Goal: Information Seeking & Learning: Learn about a topic

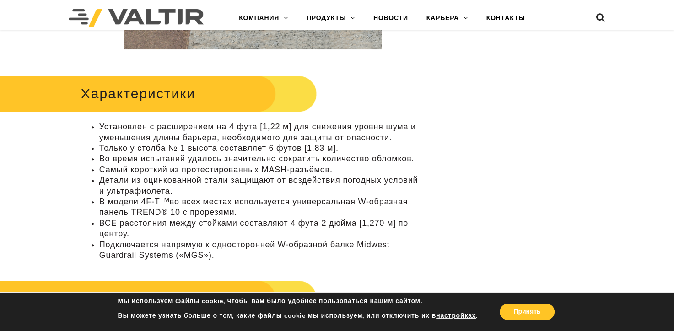
scroll to position [503, 0]
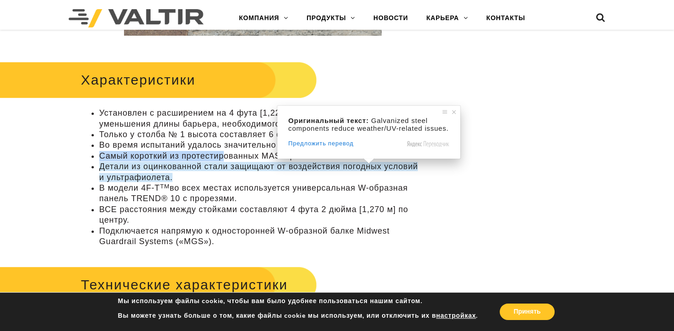
drag, startPoint x: 98, startPoint y: 158, endPoint x: 226, endPoint y: 151, distance: 127.9
click at [224, 151] on ul "Установлен с расширением на 4 фута [1,22 м] для снижения уровня шума и уменьшен…" at bounding box center [253, 177] width 344 height 139
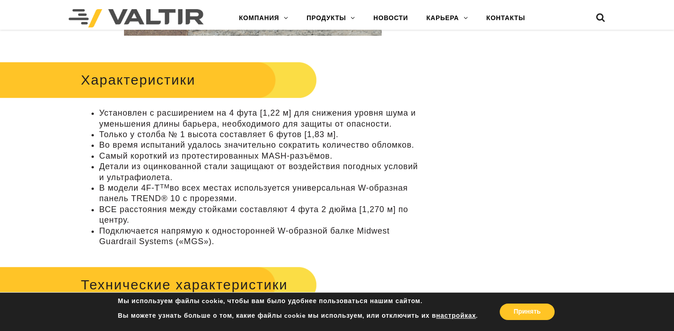
click at [238, 155] on ya-tr-span "Самый короткий из протестированных MASH-разъёмов." at bounding box center [215, 155] width 233 height 9
click at [240, 157] on ya-tr-span "Самый короткий из протестированных MASH-разъёмов." at bounding box center [215, 155] width 233 height 9
click at [264, 157] on ya-tr-span "Самый короткий из протестированных MASH-разъёмов." at bounding box center [215, 155] width 233 height 9
click at [265, 157] on ya-tr-span "Самый короткий из протестированных MASH-разъёмов." at bounding box center [215, 155] width 233 height 9
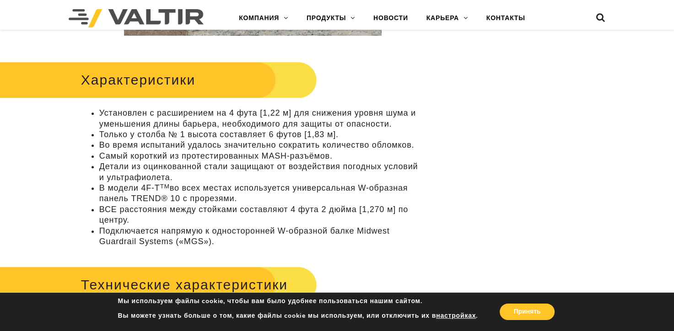
click at [246, 156] on ya-tr-span "Самый короткий из протестированных MASH-разъёмов." at bounding box center [215, 155] width 233 height 9
drag, startPoint x: 170, startPoint y: 159, endPoint x: 338, endPoint y: 160, distance: 168.0
click at [338, 160] on li "Самый короткий из протестированных MASH-разъёмов." at bounding box center [261, 156] width 325 height 11
click at [230, 169] on ya-tr-span "Детали из оцинкованной стали защищают от воздействия погодных условий и ультраф…" at bounding box center [258, 172] width 319 height 20
click at [201, 217] on li "ВСЕ расстояния между стойками составляют 4 фута 2 дюйма [1,270 м] по центру." at bounding box center [261, 216] width 325 height 22
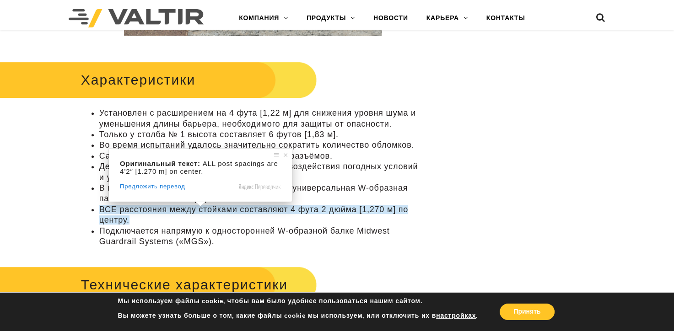
scroll to position [549, 0]
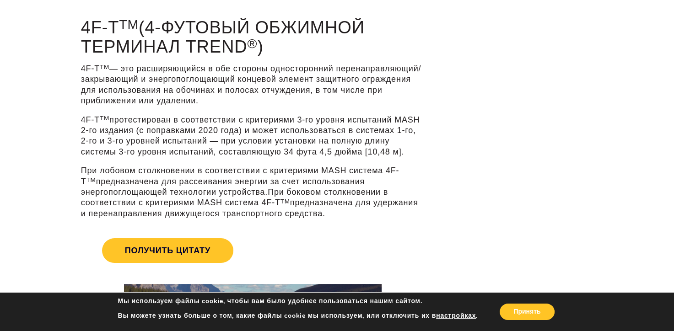
scroll to position [92, 0]
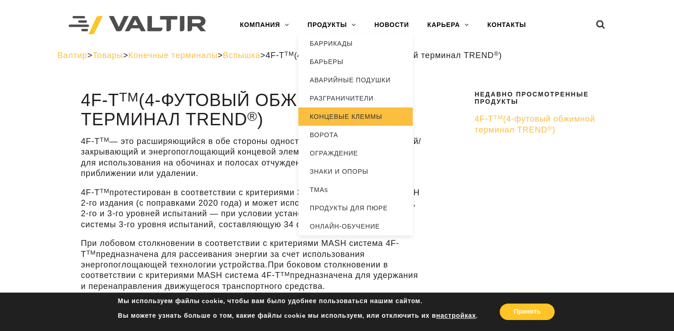
click at [351, 119] on ya-tr-span "КОНЦЕВЫЕ КЛЕММЫ" at bounding box center [346, 116] width 72 height 7
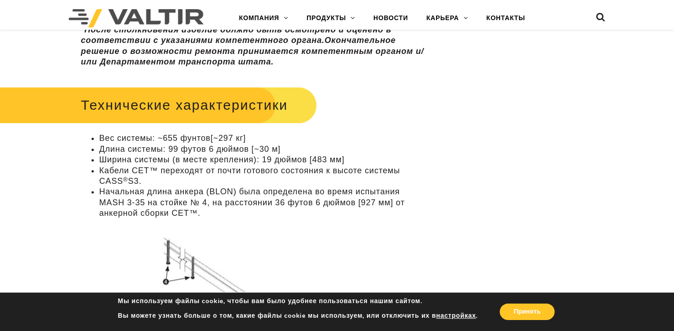
scroll to position [915, 0]
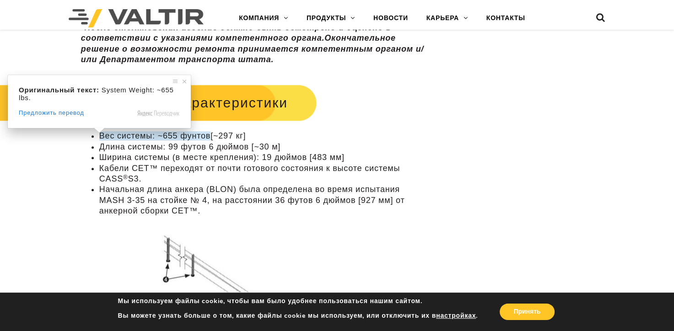
click at [101, 138] on ya-tr-span "Вес системы: ~655 фунтов" at bounding box center [154, 135] width 111 height 9
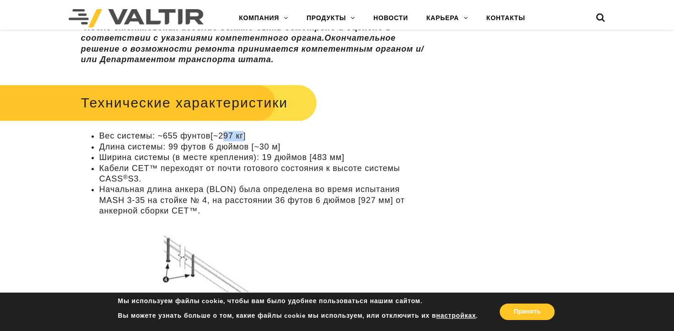
drag, startPoint x: 226, startPoint y: 135, endPoint x: 245, endPoint y: 127, distance: 21.2
click at [245, 127] on div "Технические характеристики Вес системы: ~655 фунтов [~297 кг] Длина системы: 99…" at bounding box center [253, 247] width 344 height 332
click at [246, 138] on ya-tr-span "[~297 кг]" at bounding box center [228, 135] width 35 height 9
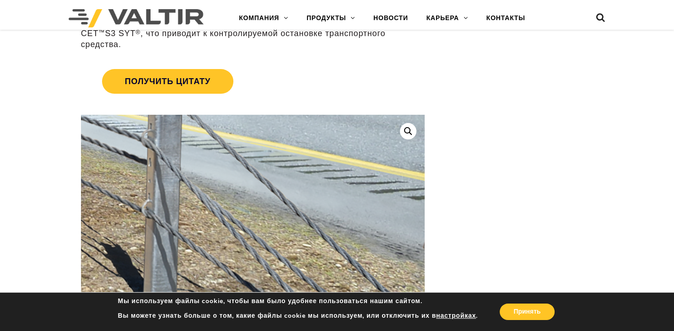
scroll to position [229, 0]
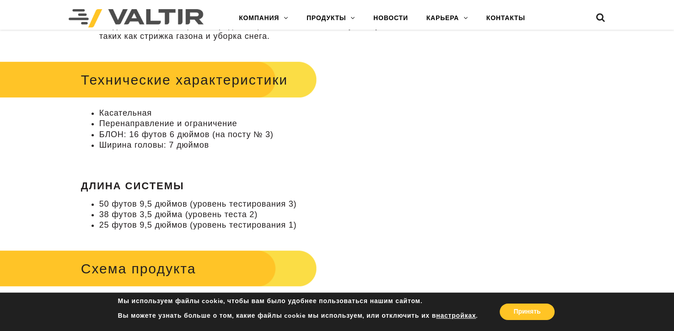
scroll to position [595, 0]
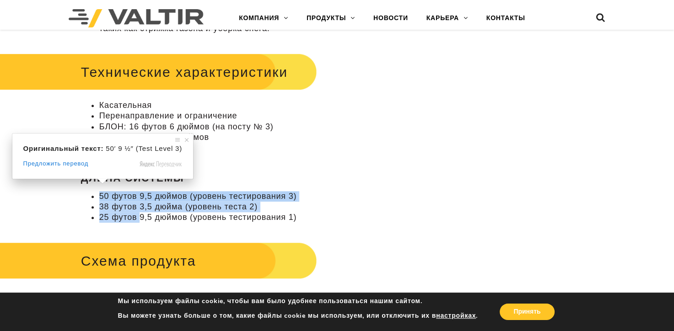
drag, startPoint x: 104, startPoint y: 187, endPoint x: 141, endPoint y: 204, distance: 41.0
click at [141, 204] on ul "50 футов 9,5 дюймов (уровень тестирования 3) 38 футов 3,5 дюйма (уровень теста …" at bounding box center [253, 207] width 344 height 32
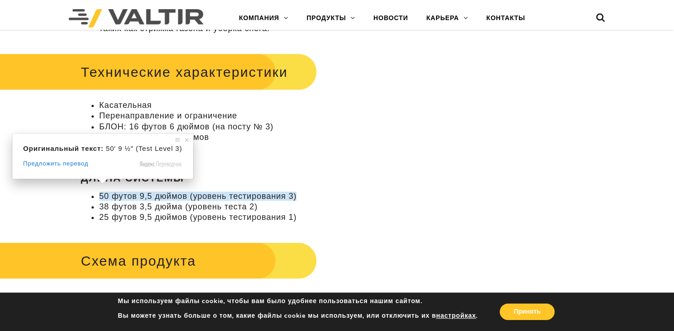
click at [159, 213] on ya-tr-span "25 футов 9,5 дюймов (уровень тестирования 1)" at bounding box center [197, 217] width 197 height 9
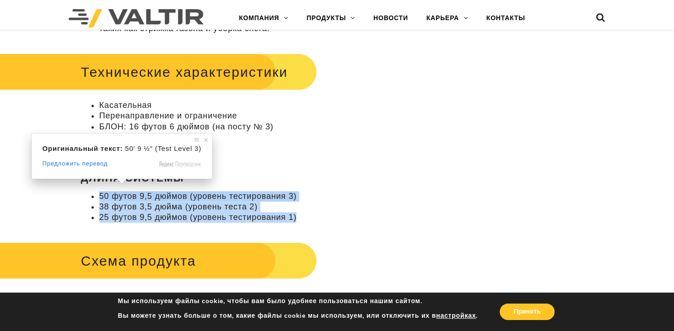
drag, startPoint x: 100, startPoint y: 187, endPoint x: 180, endPoint y: 217, distance: 86.0
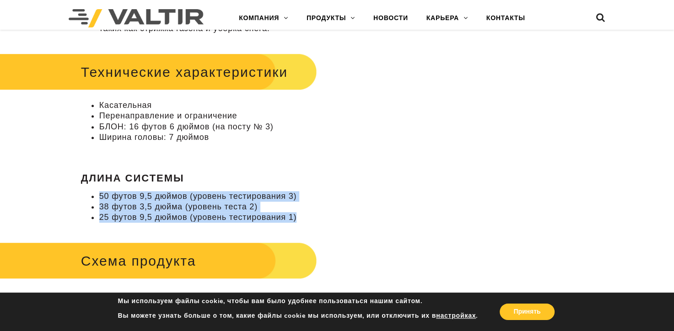
drag, startPoint x: 185, startPoint y: 212, endPoint x: 190, endPoint y: 211, distance: 5.2
click at [185, 212] on li "25 футов 9,5 дюймов (уровень тестирования 1)" at bounding box center [261, 217] width 325 height 11
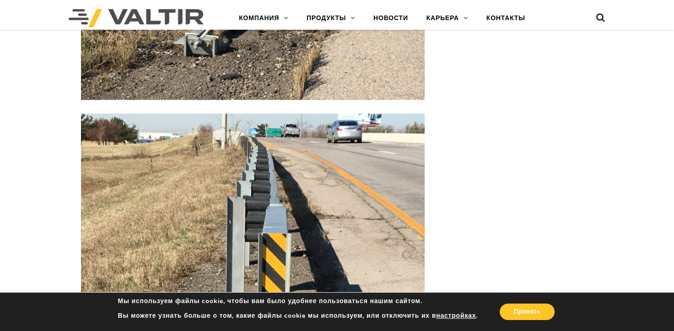
scroll to position [1602, 0]
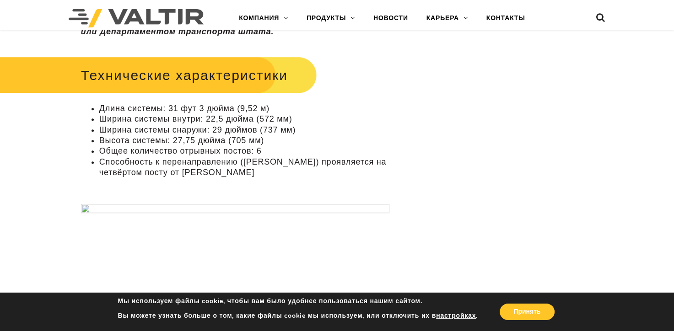
scroll to position [687, 0]
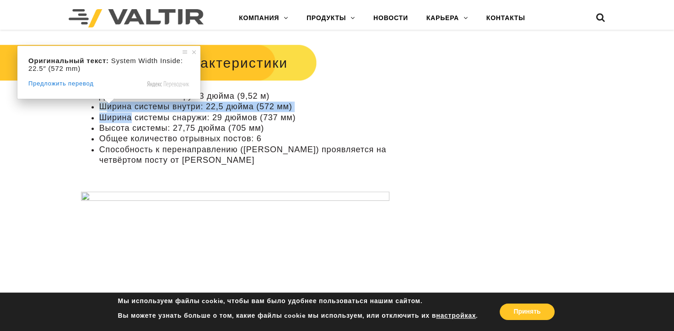
drag, startPoint x: 108, startPoint y: 105, endPoint x: 140, endPoint y: 117, distance: 34.2
click at [135, 116] on ul "Длина системы: 31 фут 3 дюйма (9,52 м) Ширина системы внутри: 22,5 дюйма (572 м…" at bounding box center [253, 128] width 344 height 75
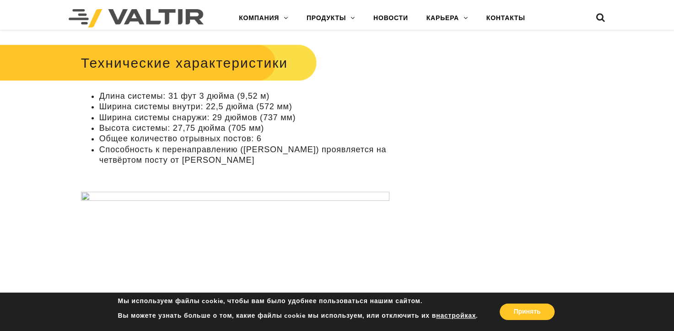
click at [501, 184] on div "**********" at bounding box center [337, 320] width 674 height 1831
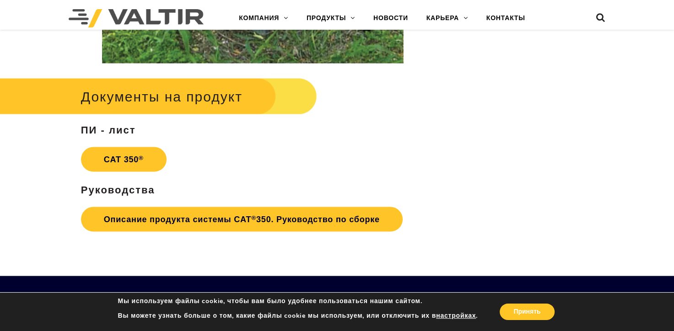
scroll to position [1648, 0]
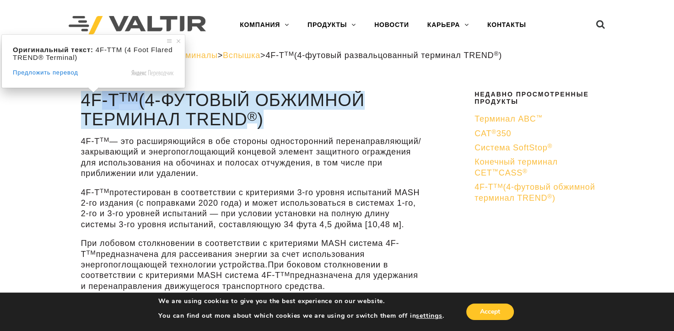
drag, startPoint x: 86, startPoint y: 101, endPoint x: 146, endPoint y: 98, distance: 60.9
click at [146, 98] on h1 "4F-T TM (4-футовый обжимной терминал TREND ® )" at bounding box center [253, 110] width 344 height 38
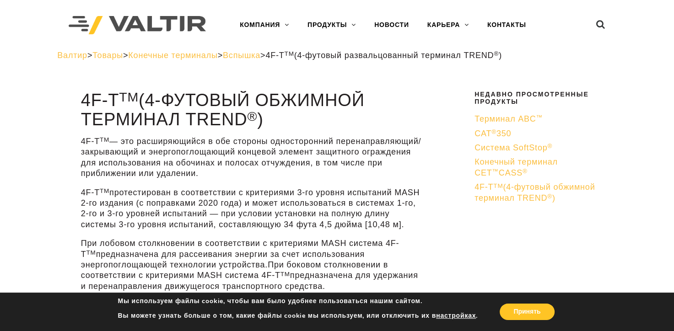
click at [213, 141] on ya-tr-span "— это расширяющийся в обе стороны односторонний перенаправляющий/закрывающий и …" at bounding box center [251, 157] width 340 height 41
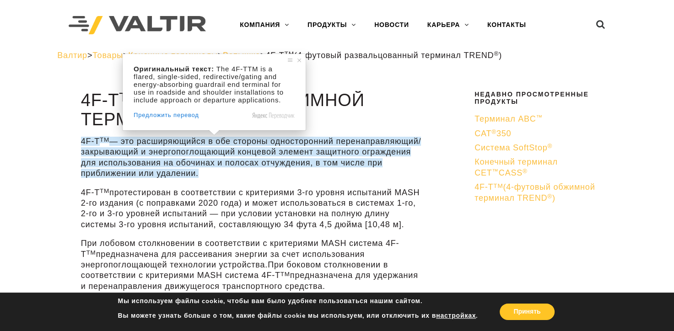
scroll to position [46, 0]
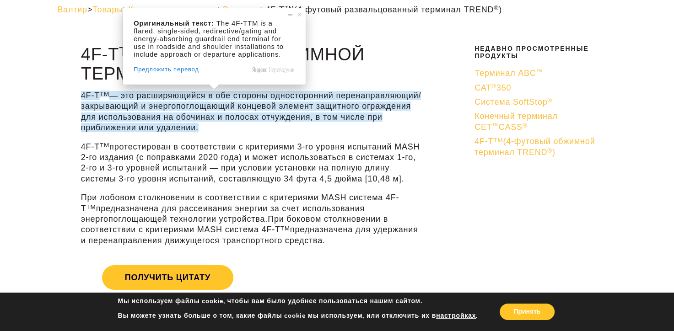
drag, startPoint x: 129, startPoint y: 157, endPoint x: 132, endPoint y: 162, distance: 6.2
click at [128, 157] on ya-tr-span "протестирован в соответствии с критериями 3-го уровня испытаний MASH 2-го издан…" at bounding box center [250, 162] width 339 height 41
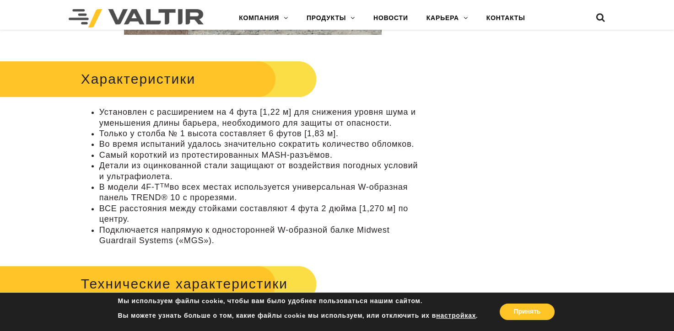
scroll to position [549, 0]
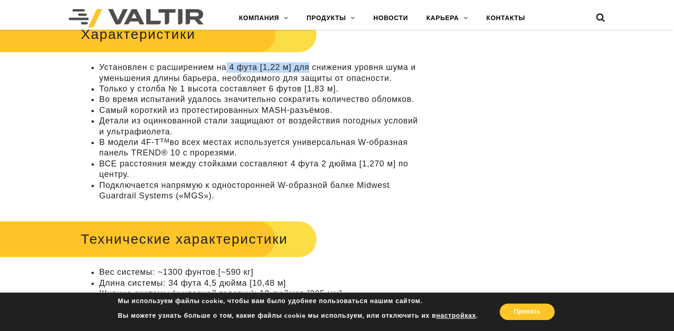
drag, startPoint x: 227, startPoint y: 68, endPoint x: 309, endPoint y: 63, distance: 83.0
click at [309, 63] on ya-tr-span "Установлен с расширением на 4 фута [1,22 м] для снижения уровня шума и уменьшен…" at bounding box center [257, 73] width 317 height 20
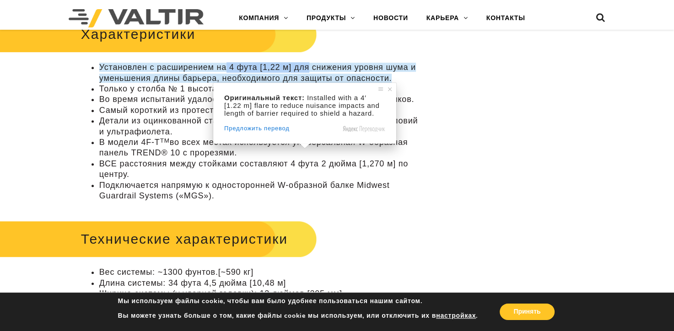
click at [233, 70] on ya-tr-span "Установлен с расширением на 4 фута [1,22 м] для снижения уровня шума и уменьшен…" at bounding box center [257, 73] width 317 height 20
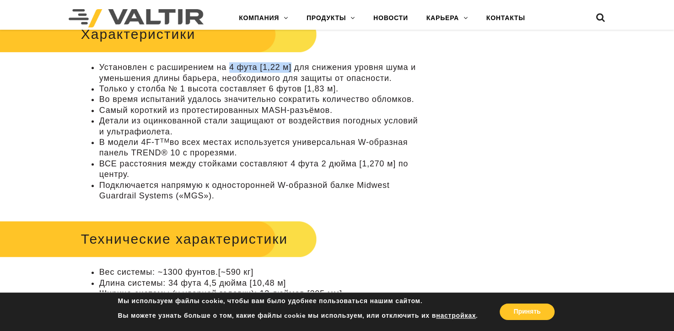
drag, startPoint x: 230, startPoint y: 70, endPoint x: 292, endPoint y: 59, distance: 63.4
click at [292, 59] on div "Характеристики Установлен с расширением на 4 фута [1,22 м] для снижения уровня …" at bounding box center [253, 107] width 344 height 189
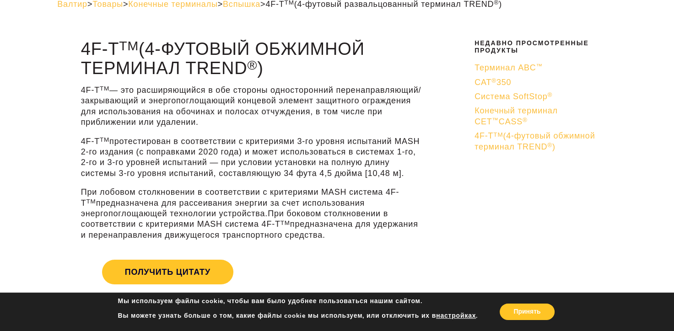
scroll to position [0, 0]
